Goal: Task Accomplishment & Management: Use online tool/utility

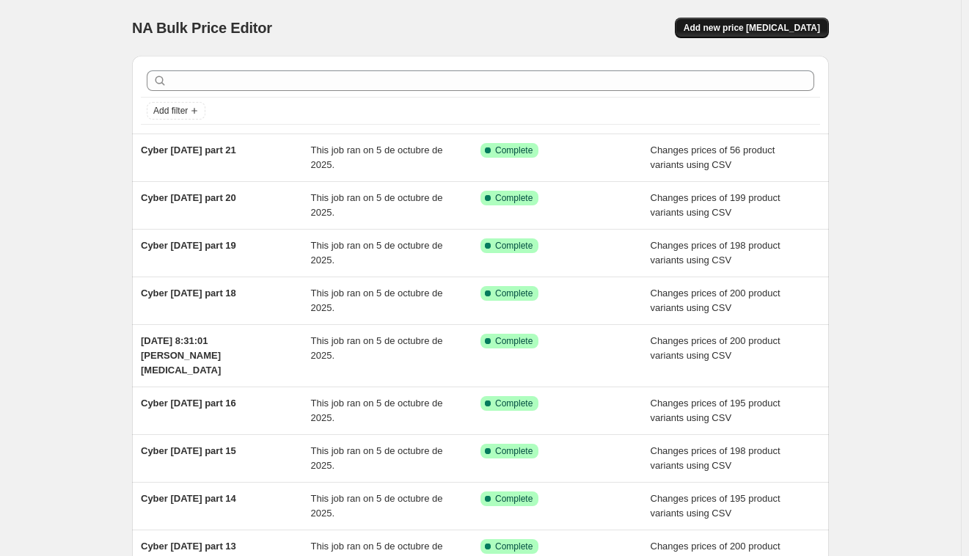
click at [816, 28] on span "Add new price [MEDICAL_DATA]" at bounding box center [752, 28] width 136 height 12
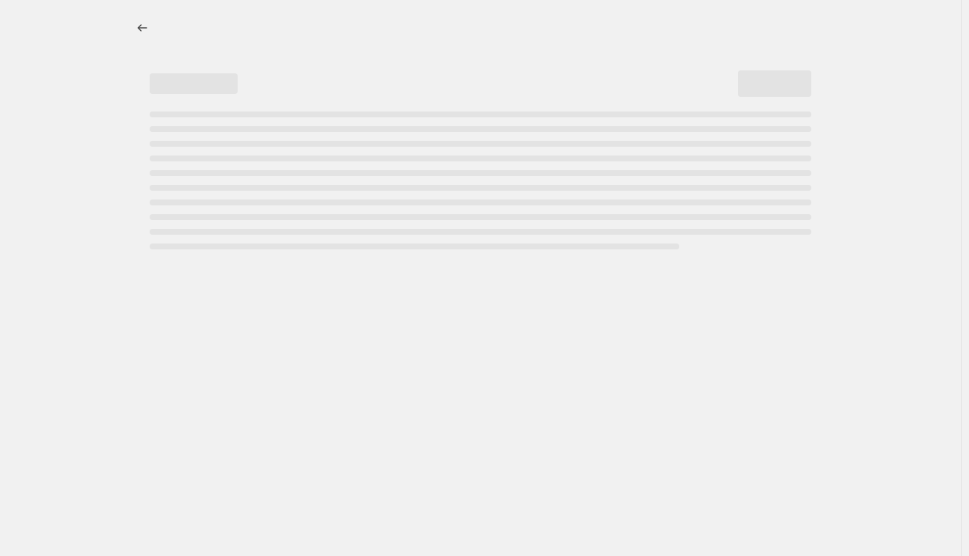
select select "percentage"
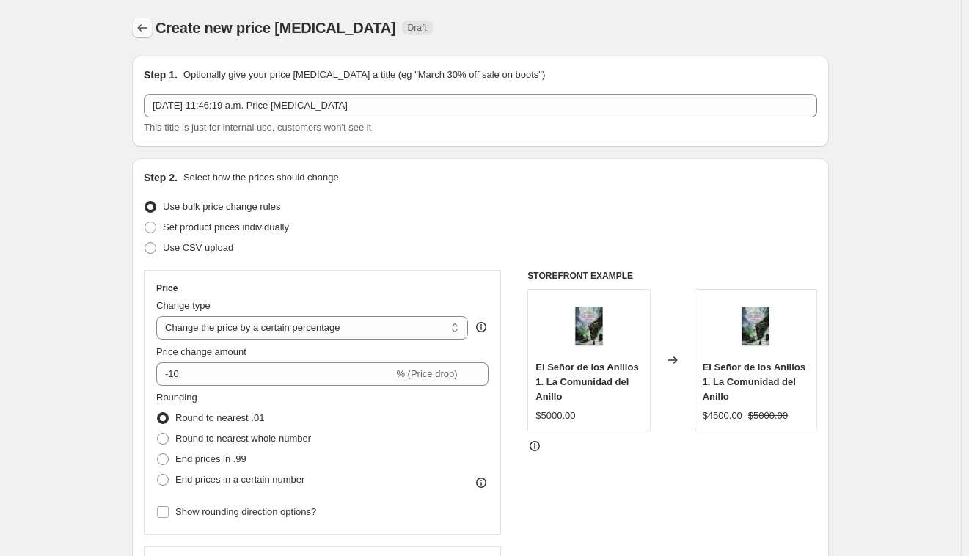
click at [142, 27] on icon "Price change jobs" at bounding box center [143, 27] width 10 height 7
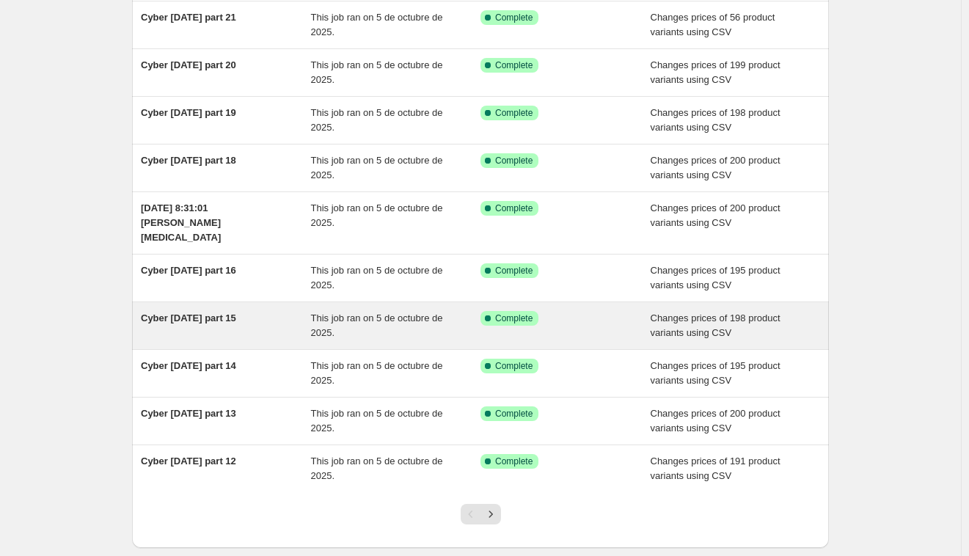
scroll to position [198, 0]
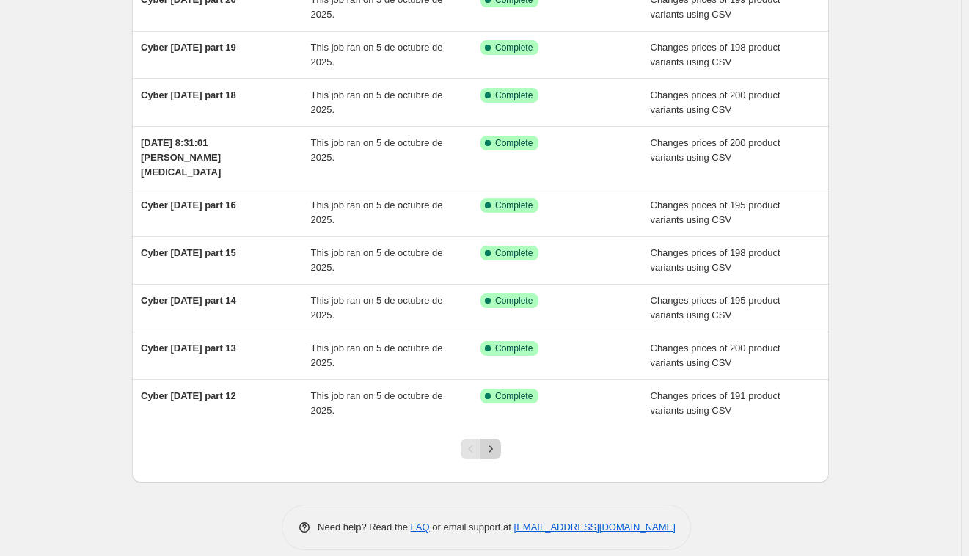
click at [500, 439] on button "Next" at bounding box center [490, 449] width 21 height 21
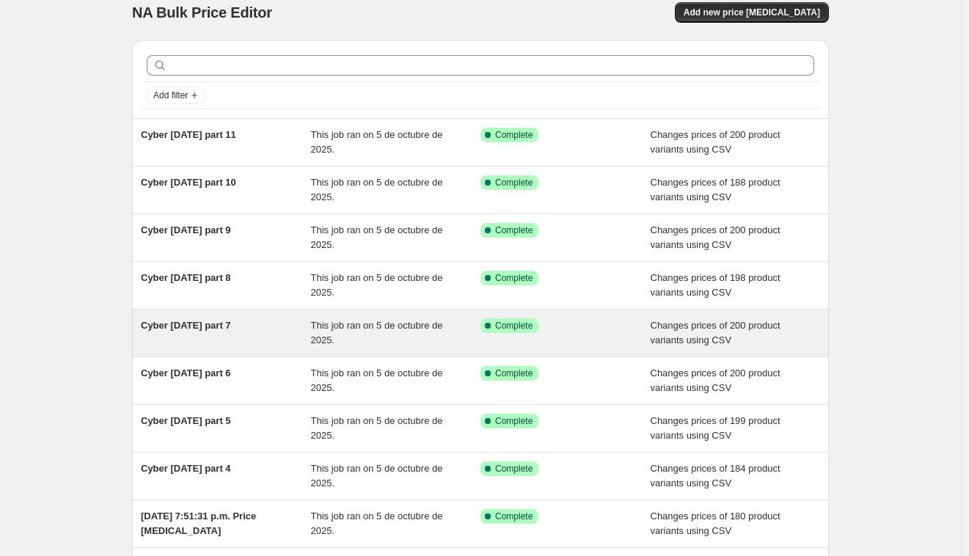
scroll to position [0, 0]
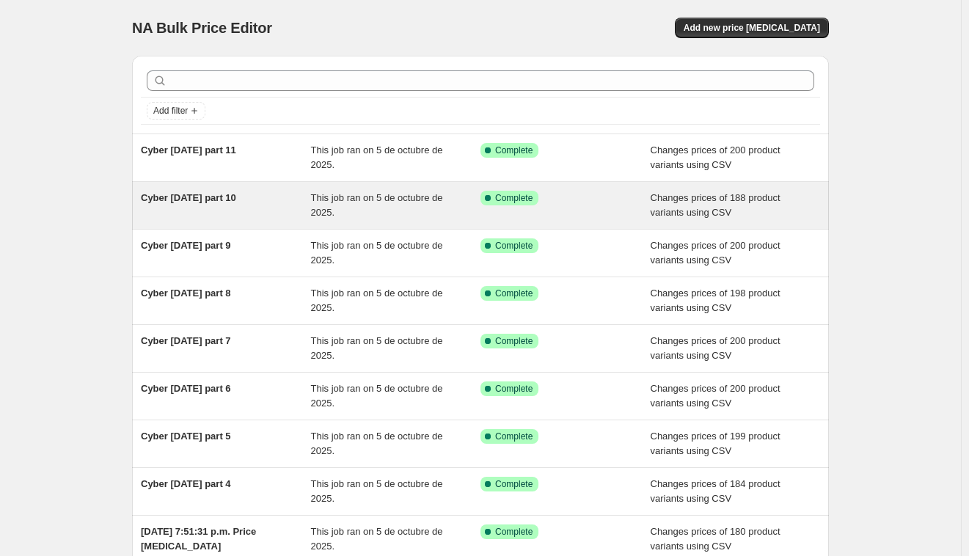
click at [260, 202] on div "Cyber [DATE] part 10" at bounding box center [226, 205] width 170 height 29
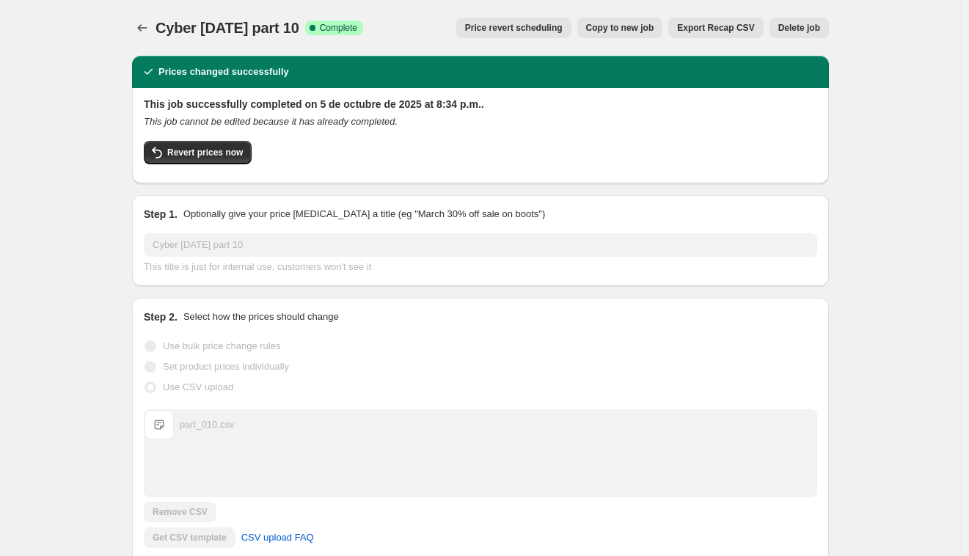
click at [705, 29] on span "Export Recap CSV" at bounding box center [715, 28] width 77 height 12
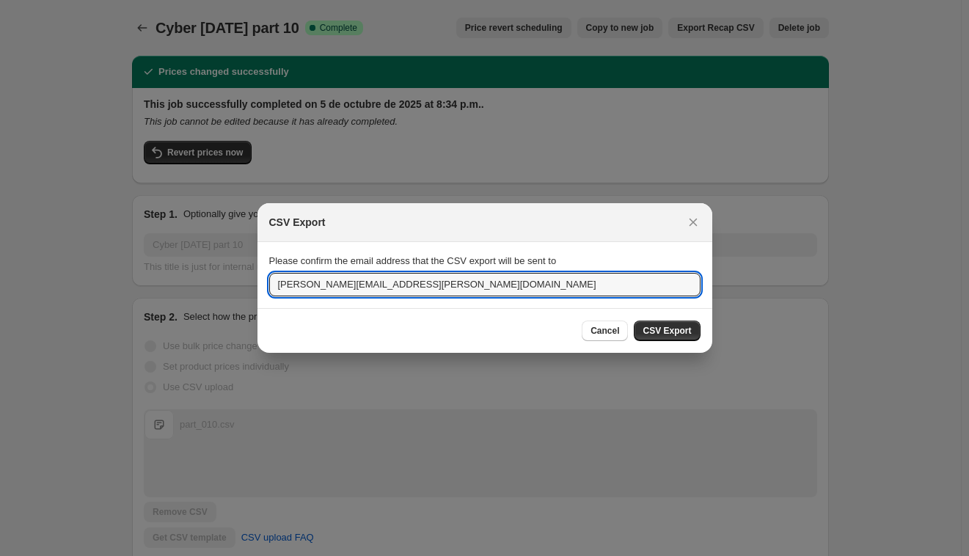
drag, startPoint x: 385, startPoint y: 274, endPoint x: 233, endPoint y: 254, distance: 153.1
type input "c"
type input "m"
type input "[EMAIL_ADDRESS][DOMAIN_NAME]"
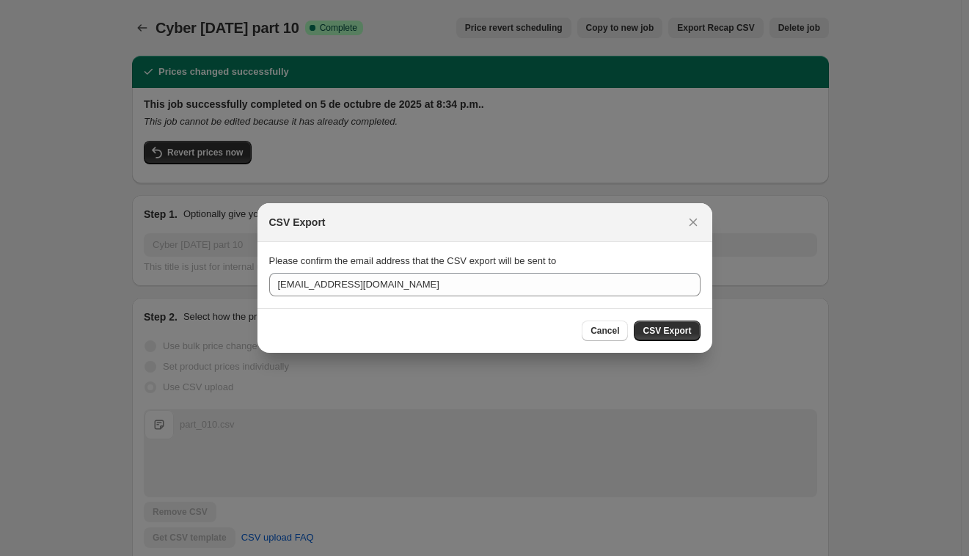
click at [677, 329] on span "CSV Export" at bounding box center [667, 331] width 48 height 12
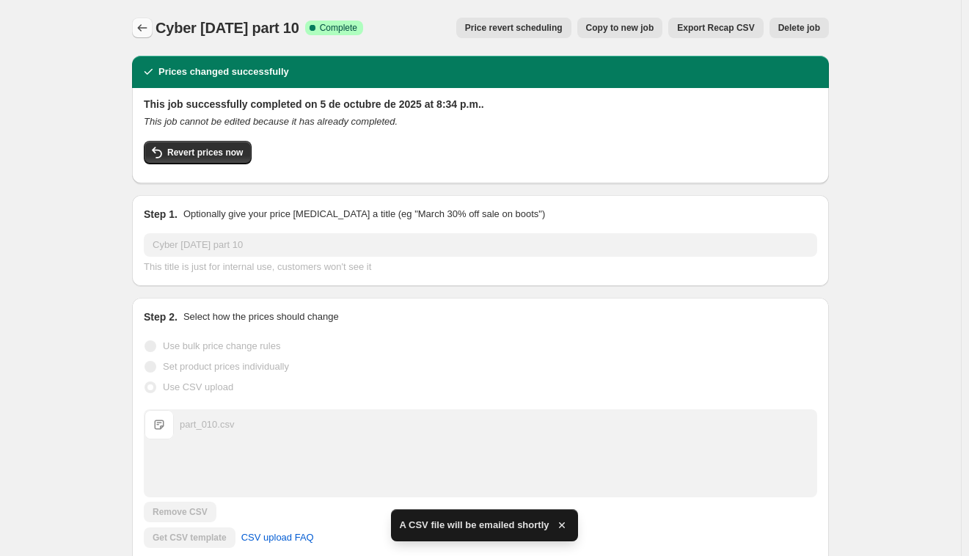
click at [145, 28] on icon "Price change jobs" at bounding box center [142, 28] width 15 height 15
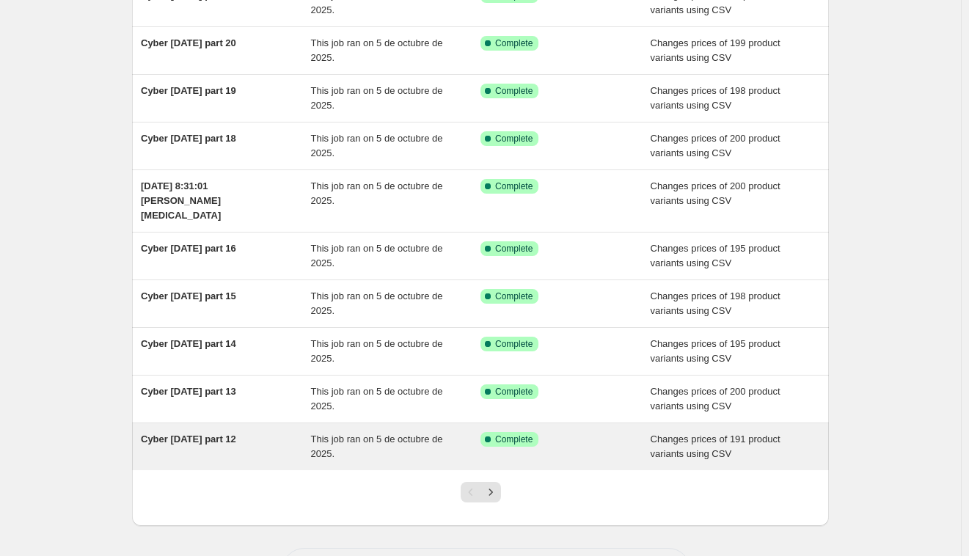
scroll to position [198, 0]
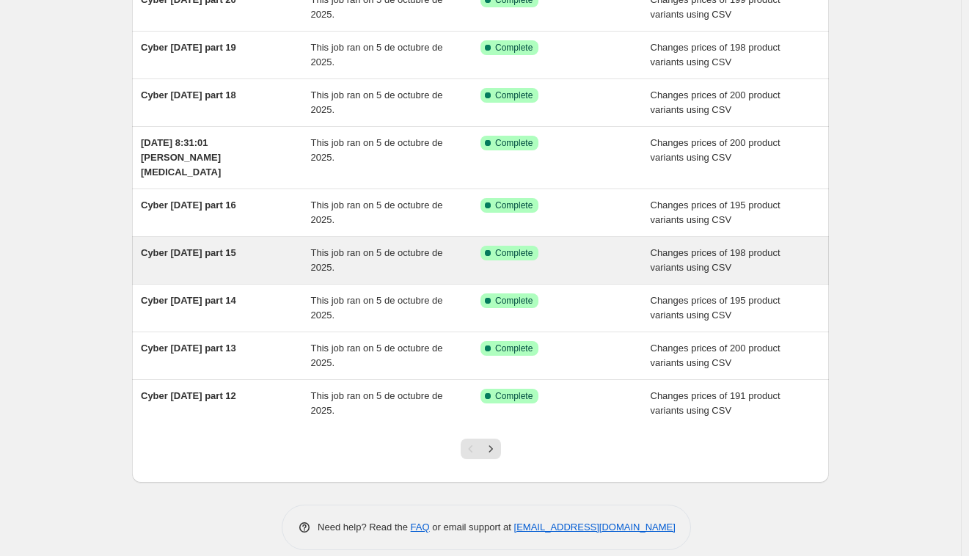
click at [676, 247] on span "Changes prices of 198 product variants using CSV" at bounding box center [716, 260] width 130 height 26
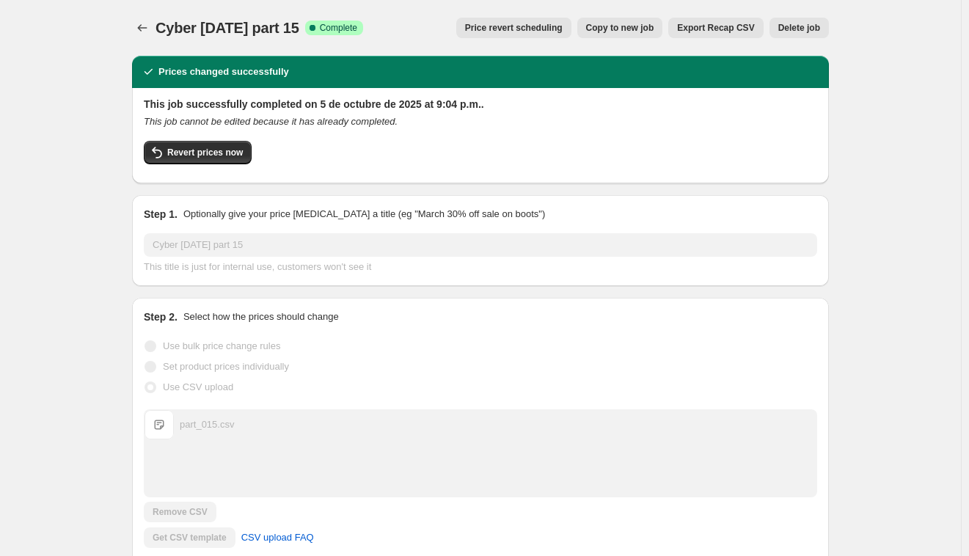
click at [726, 26] on span "Export Recap CSV" at bounding box center [715, 28] width 77 height 12
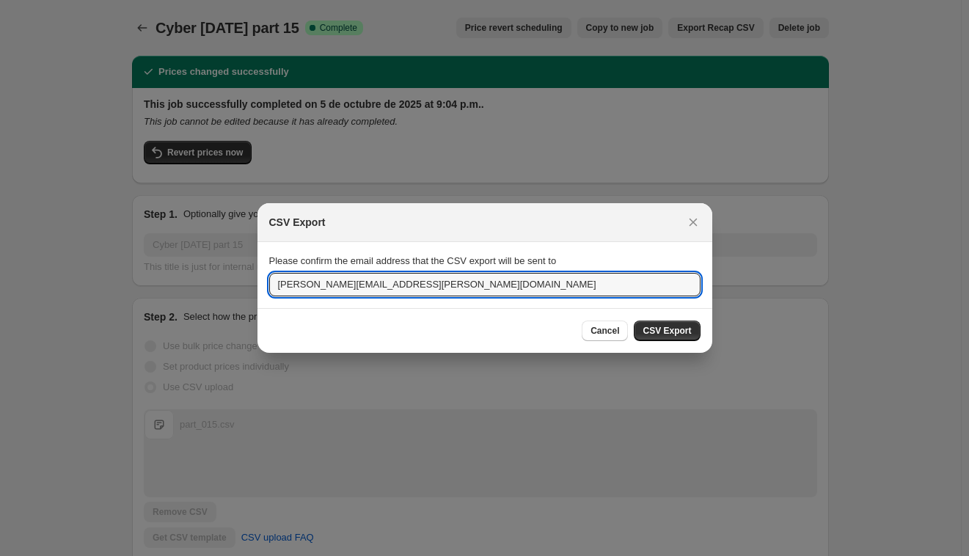
drag, startPoint x: 414, startPoint y: 282, endPoint x: 99, endPoint y: 244, distance: 316.9
click at [355, 284] on input "[PERSON_NAME][EMAIL_ADDRESS][DOMAIN_NAME]" at bounding box center [484, 284] width 431 height 23
type input "[EMAIL_ADDRESS][DOMAIN_NAME]"
click at [665, 334] on span "CSV Export" at bounding box center [667, 331] width 48 height 12
